Goal: Task Accomplishment & Management: Use online tool/utility

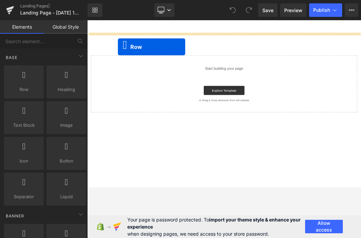
drag, startPoint x: 121, startPoint y: 95, endPoint x: 159, endPoint y: 57, distance: 53.3
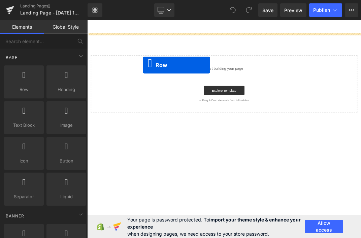
drag, startPoint x: 123, startPoint y: 105, endPoint x: 170, endPoint y: 87, distance: 51.0
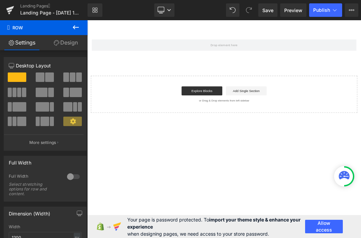
click at [80, 23] on button at bounding box center [76, 27] width 24 height 15
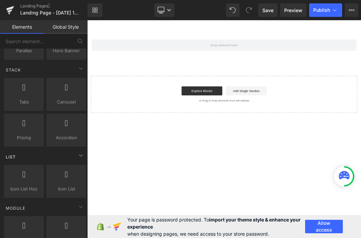
scroll to position [247, 0]
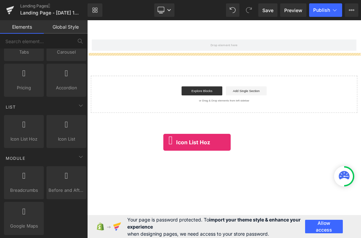
drag, startPoint x: 112, startPoint y: 157, endPoint x: 234, endPoint y: 207, distance: 131.9
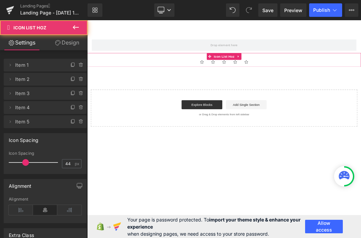
scroll to position [9, 0]
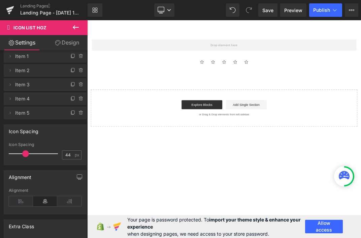
click at [81, 27] on button at bounding box center [76, 27] width 24 height 15
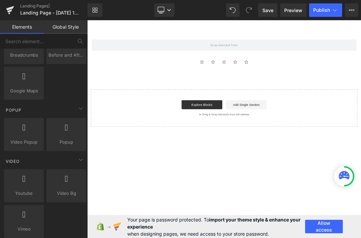
scroll to position [580, 0]
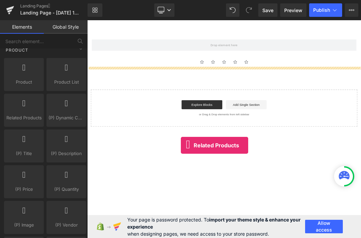
drag, startPoint x: 114, startPoint y: 121, endPoint x: 263, endPoint y: 217, distance: 177.6
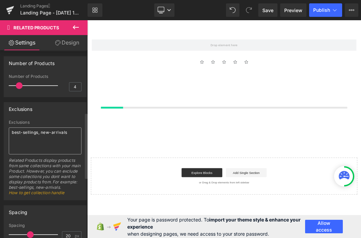
scroll to position [350, 0]
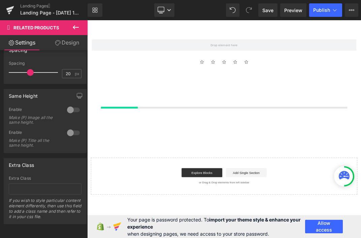
click at [76, 28] on icon at bounding box center [76, 27] width 8 height 8
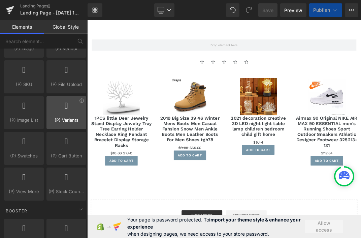
scroll to position [907, 0]
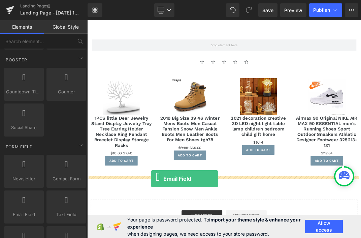
drag, startPoint x: 120, startPoint y: 226, endPoint x: 182, endPoint y: 256, distance: 69.3
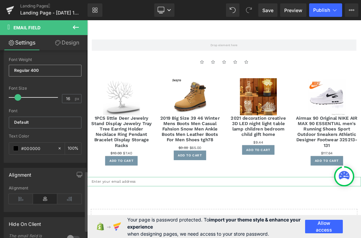
scroll to position [374, 0]
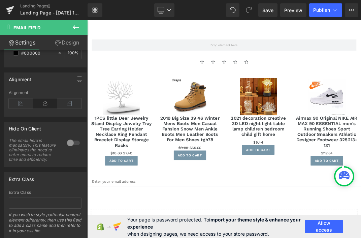
click at [72, 23] on icon at bounding box center [76, 27] width 8 height 8
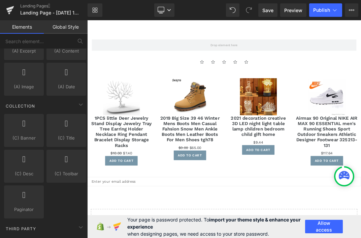
scroll to position [1281, 0]
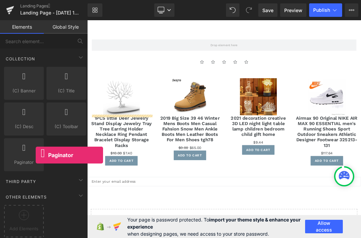
drag, startPoint x: 119, startPoint y: 174, endPoint x: 276, endPoint y: 232, distance: 167.8
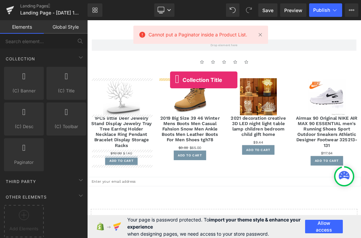
drag, startPoint x: 135, startPoint y: 101, endPoint x: 210, endPoint y: 109, distance: 75.9
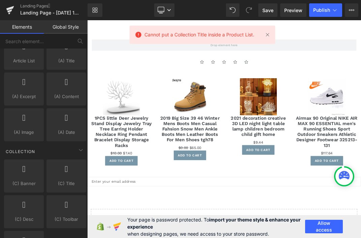
scroll to position [1044, 0]
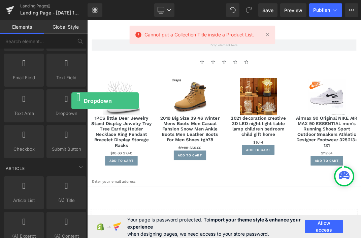
drag, startPoint x: 159, startPoint y: 121, endPoint x: 413, endPoint y: 124, distance: 254.3
